Goal: Information Seeking & Learning: Learn about a topic

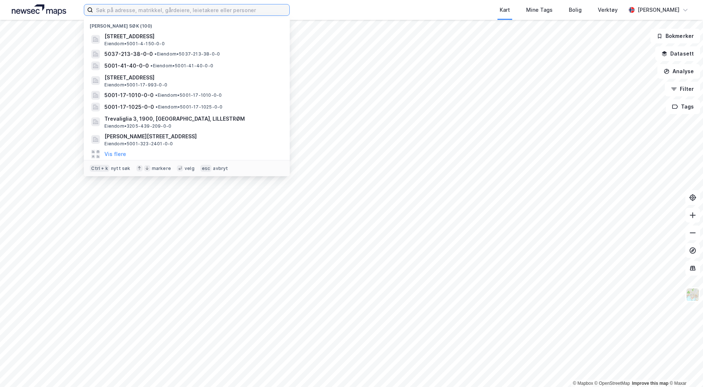
click at [117, 9] on input at bounding box center [191, 9] width 196 height 11
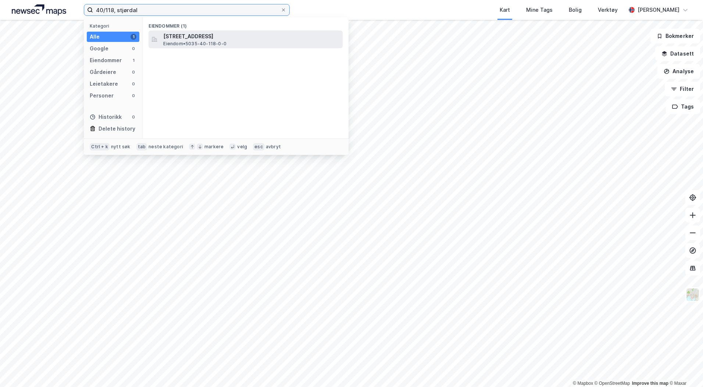
type input "40/118, stjørdal"
click at [213, 43] on span "Eiendom • 5035-40-118-0-0" at bounding box center [194, 44] width 63 height 6
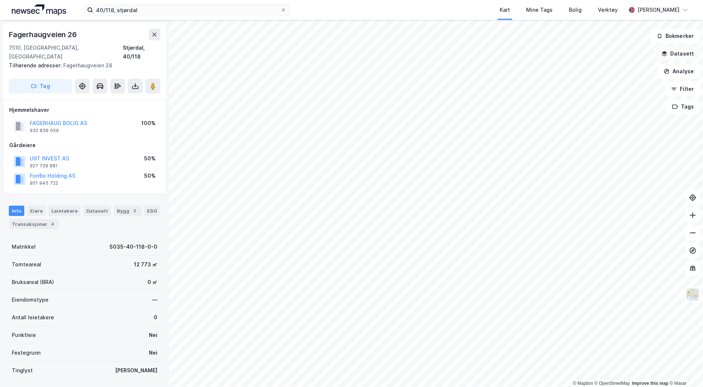
click at [668, 51] on icon "button" at bounding box center [665, 54] width 6 height 6
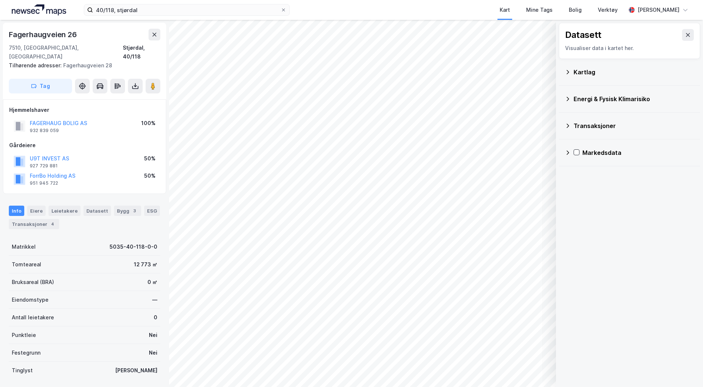
click at [587, 73] on div "Kartlag" at bounding box center [634, 72] width 121 height 9
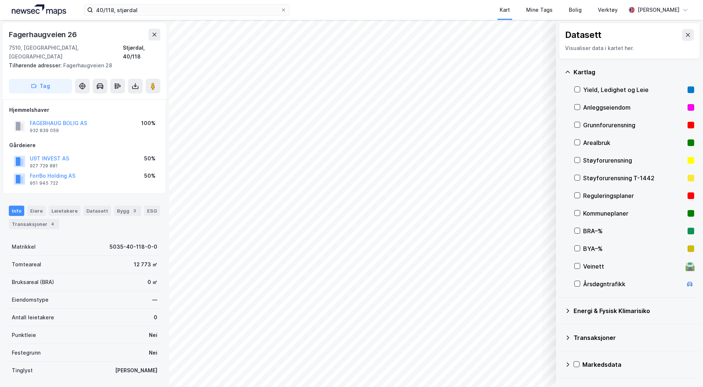
click at [590, 195] on div "Reguleringsplaner" at bounding box center [634, 195] width 102 height 9
